Goal: Transaction & Acquisition: Purchase product/service

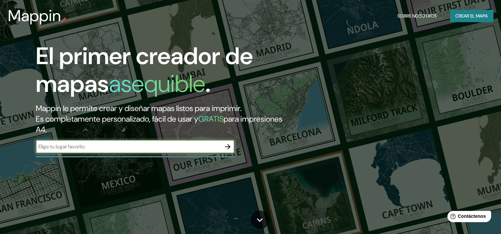
click at [191, 148] on input "text" at bounding box center [128, 147] width 185 height 8
type input "[PERSON_NAME] solidaridad"
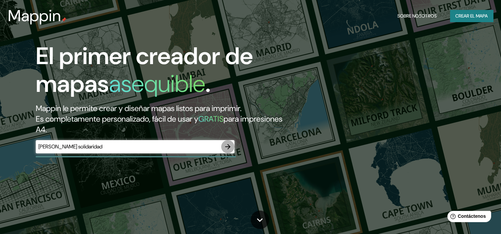
click at [229, 146] on icon "button" at bounding box center [227, 146] width 5 height 5
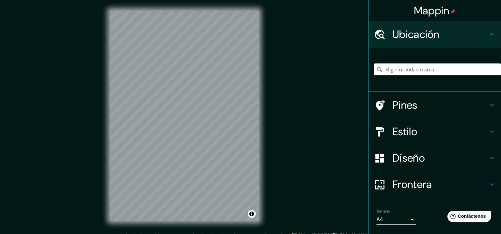
click at [282, 106] on div "Mappin Ubicación Pines Estilo Diseño Frontera Elige un borde. Sugerencia : pued…" at bounding box center [250, 121] width 501 height 242
click at [274, 112] on div "Mappin Ubicación Pines Estilo Diseño Frontera Elige un borde. Sugerencia : pued…" at bounding box center [250, 121] width 501 height 242
click at [487, 130] on icon at bounding box center [491, 132] width 8 height 8
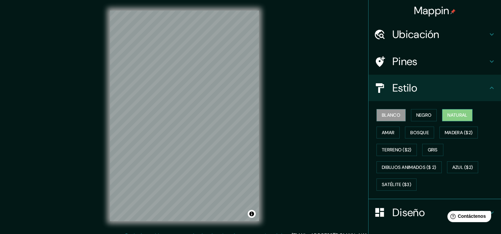
click at [461, 117] on font "Natural" at bounding box center [457, 115] width 20 height 8
click at [412, 134] on font "Bosque" at bounding box center [419, 133] width 19 height 8
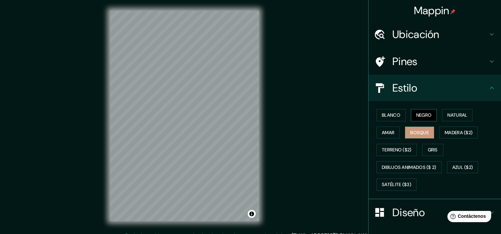
click at [417, 117] on font "Negro" at bounding box center [424, 115] width 16 height 8
click at [395, 116] on font "Blanco" at bounding box center [390, 115] width 19 height 8
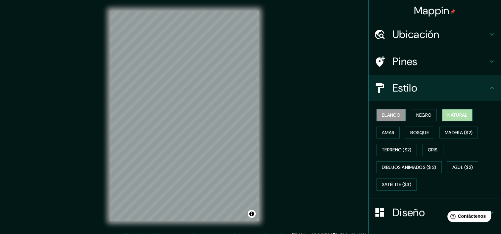
click at [461, 116] on font "Natural" at bounding box center [457, 115] width 20 height 8
click at [381, 131] on font "Amar" at bounding box center [387, 133] width 13 height 8
click at [450, 119] on font "Natural" at bounding box center [457, 115] width 20 height 8
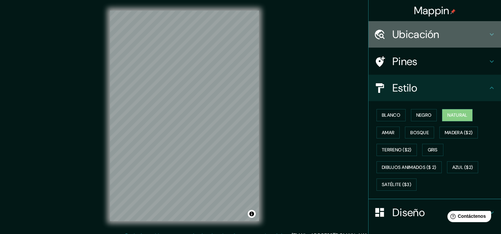
click at [472, 29] on h4 "Ubicación" at bounding box center [439, 34] width 95 height 13
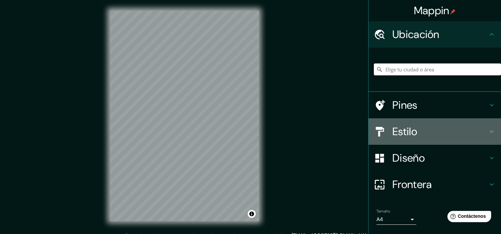
click at [472, 133] on h4 "Estilo" at bounding box center [439, 131] width 95 height 13
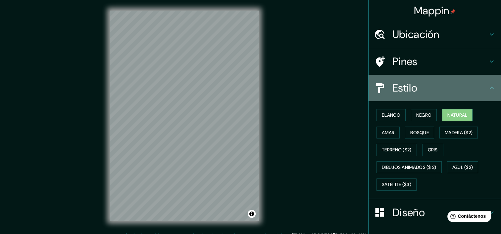
click at [488, 86] on icon at bounding box center [491, 88] width 8 height 8
click at [487, 85] on icon at bounding box center [491, 88] width 8 height 8
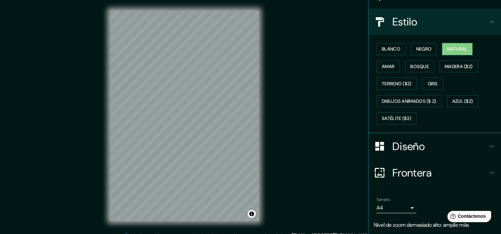
click at [464, 146] on h4 "Diseño" at bounding box center [439, 146] width 95 height 13
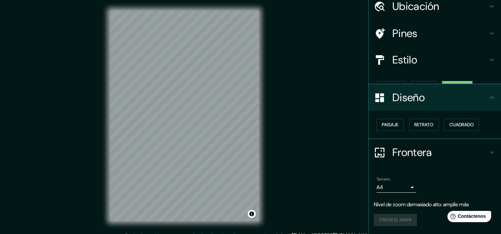
scroll to position [16, 0]
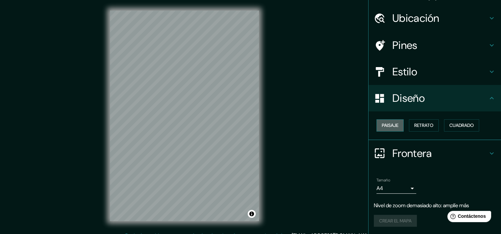
click at [394, 123] on button "Paisaje" at bounding box center [389, 125] width 27 height 12
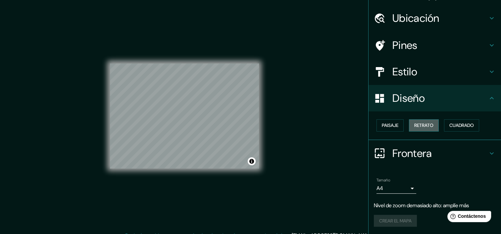
click at [415, 126] on font "Retrato" at bounding box center [423, 125] width 19 height 8
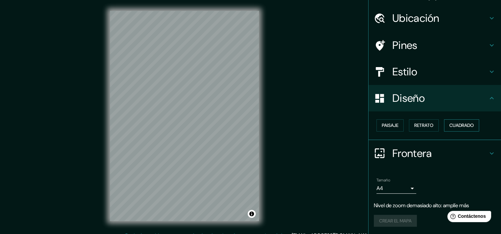
click at [458, 127] on font "Cuadrado" at bounding box center [461, 125] width 24 height 8
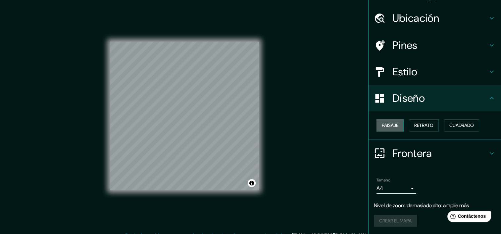
click at [386, 125] on font "Paisaje" at bounding box center [389, 125] width 17 height 8
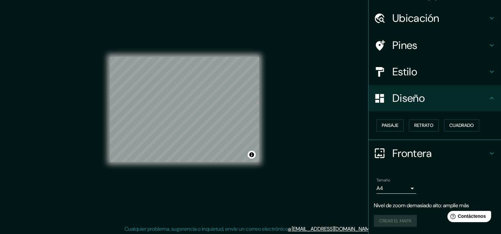
scroll to position [8, 0]
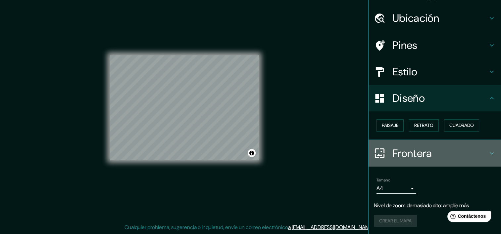
click at [487, 151] on icon at bounding box center [491, 154] width 8 height 8
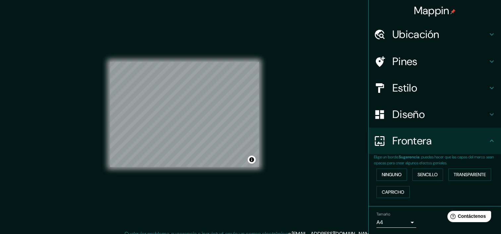
scroll to position [0, 0]
